Goal: Find specific page/section: Find specific page/section

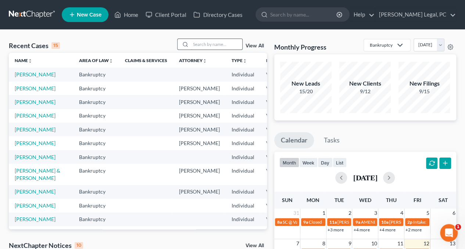
click at [226, 43] on input "search" at bounding box center [216, 44] width 51 height 11
type input "[PERSON_NAME]"
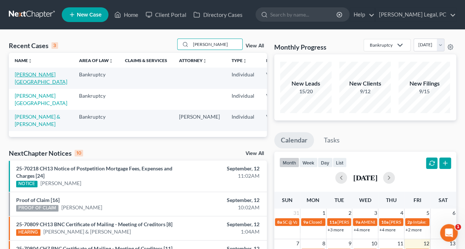
click at [25, 82] on link "[PERSON_NAME][GEOGRAPHIC_DATA]" at bounding box center [41, 78] width 53 height 14
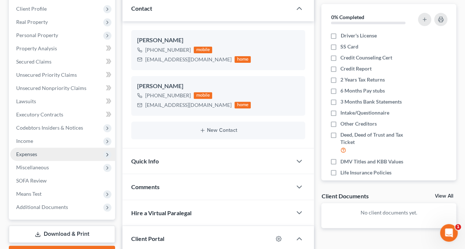
scroll to position [110, 0]
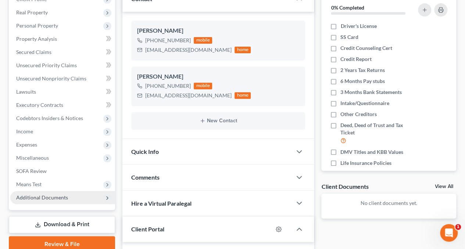
click at [32, 197] on span "Additional Documents" at bounding box center [42, 197] width 52 height 6
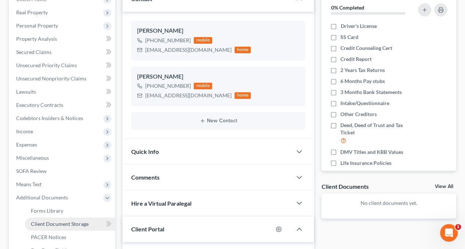
click at [56, 223] on span "Client Document Storage" at bounding box center [60, 224] width 58 height 6
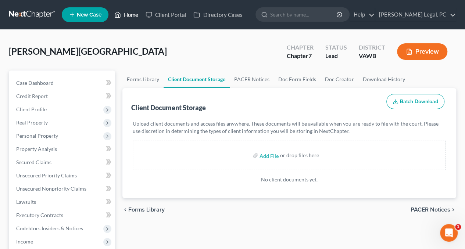
click at [121, 12] on icon at bounding box center [117, 14] width 7 height 9
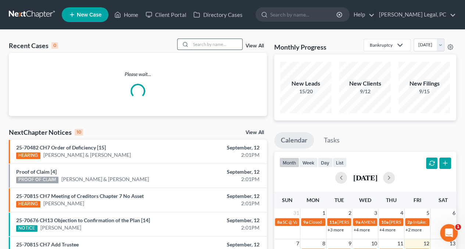
click at [197, 40] on input "search" at bounding box center [216, 44] width 51 height 11
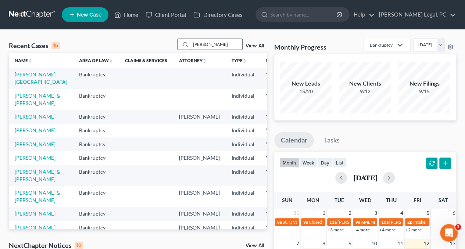
type input "[PERSON_NAME]"
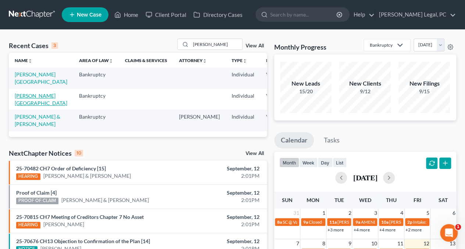
click at [17, 104] on link "[PERSON_NAME][GEOGRAPHIC_DATA]" at bounding box center [41, 100] width 53 height 14
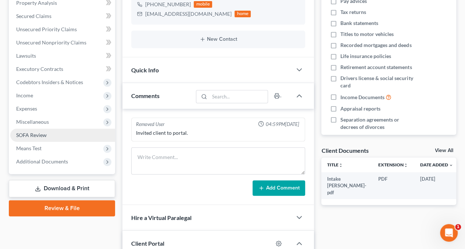
scroll to position [147, 0]
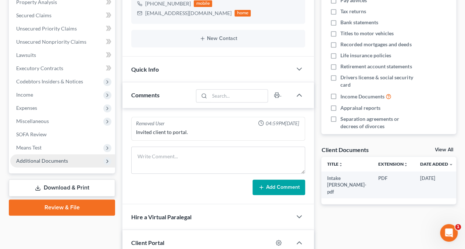
click at [50, 160] on span "Additional Documents" at bounding box center [42, 161] width 52 height 6
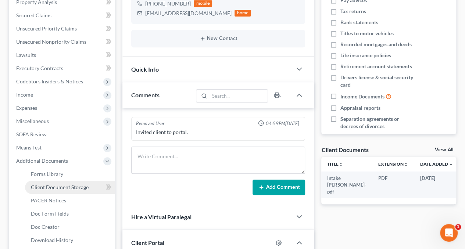
click at [60, 185] on span "Client Document Storage" at bounding box center [60, 187] width 58 height 6
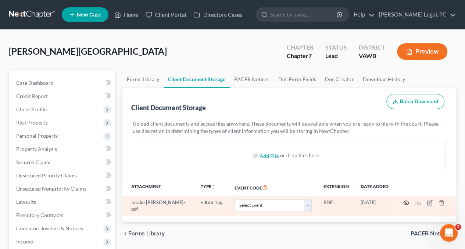
click at [406, 204] on icon "button" at bounding box center [406, 203] width 6 height 6
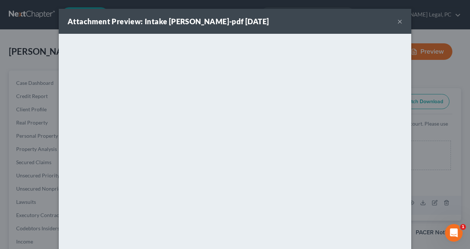
click at [398, 20] on button "×" at bounding box center [400, 21] width 5 height 9
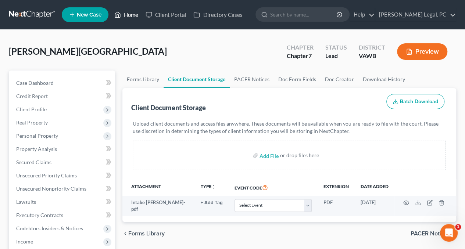
click at [129, 11] on link "Home" at bounding box center [126, 14] width 31 height 13
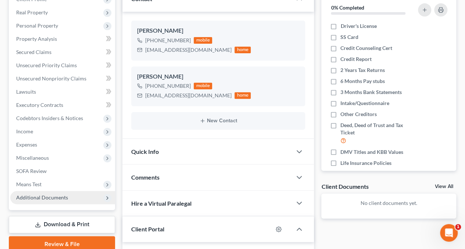
click at [32, 194] on span "Additional Documents" at bounding box center [42, 197] width 52 height 6
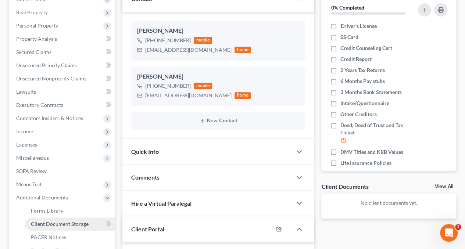
click at [46, 221] on span "Client Document Storage" at bounding box center [60, 224] width 58 height 6
